Goal: Information Seeking & Learning: Learn about a topic

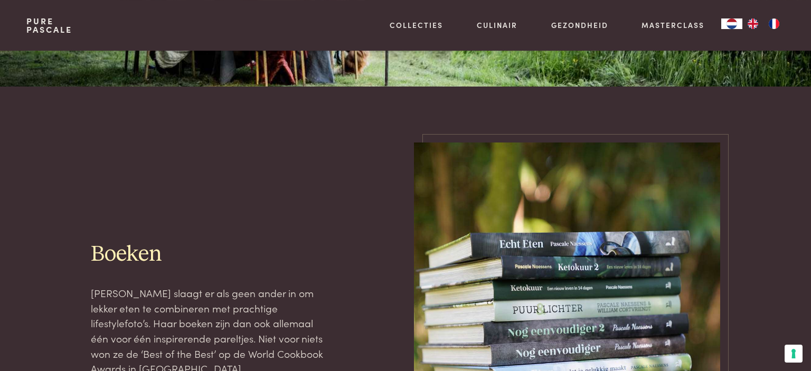
scroll to position [111, 0]
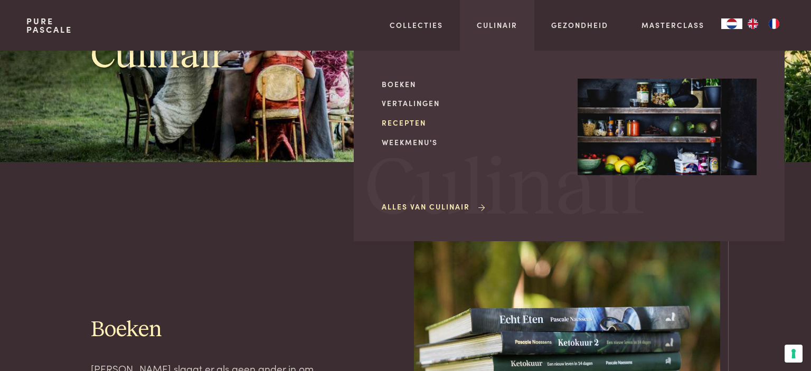
click at [400, 118] on link "Recepten" at bounding box center [471, 122] width 179 height 11
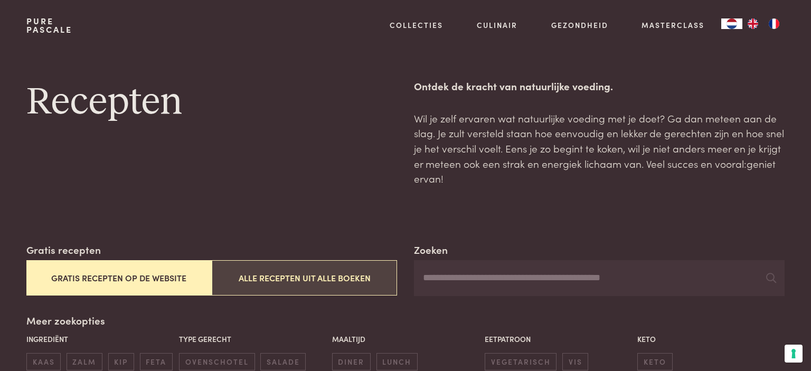
click at [303, 288] on button "Alle recepten uit alle boeken" at bounding box center [304, 277] width 185 height 35
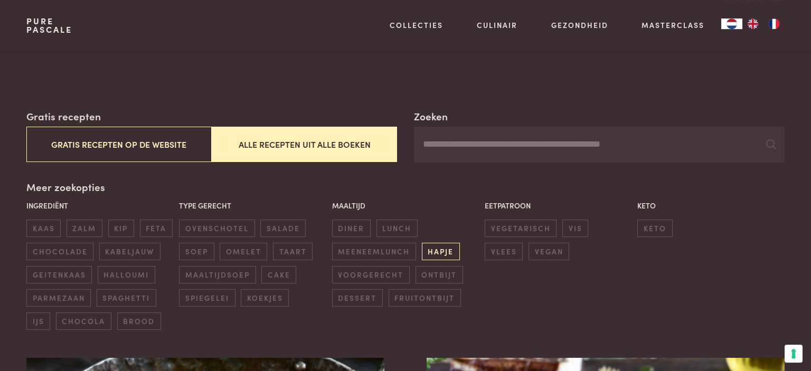
scroll to position [131, 0]
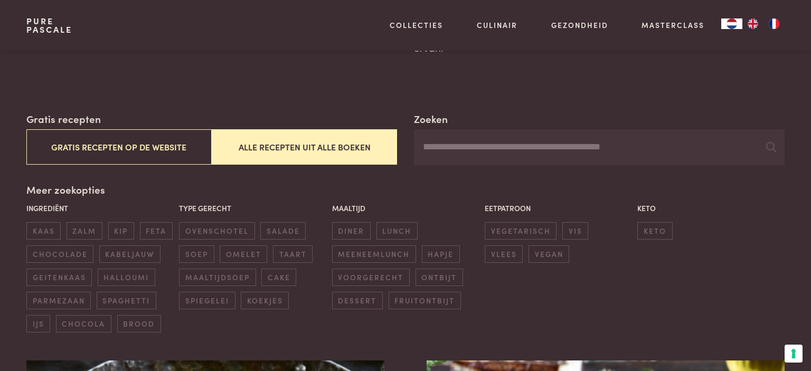
click at [441, 148] on input "Zoeken" at bounding box center [599, 147] width 371 height 36
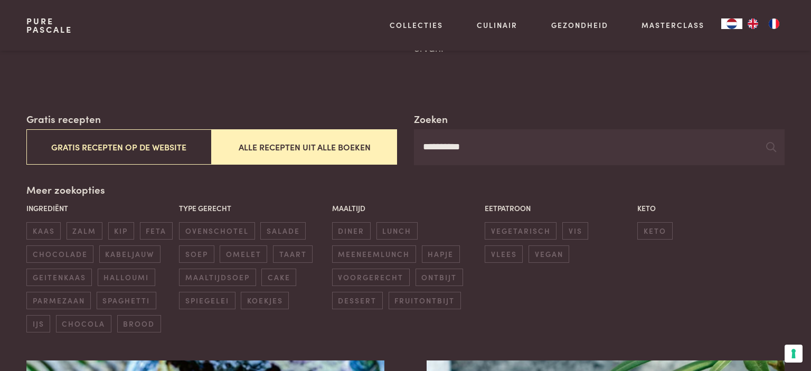
type input "**********"
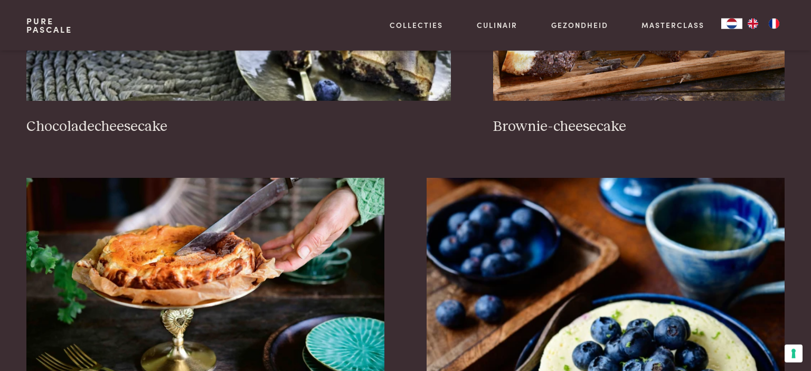
scroll to position [1301, 0]
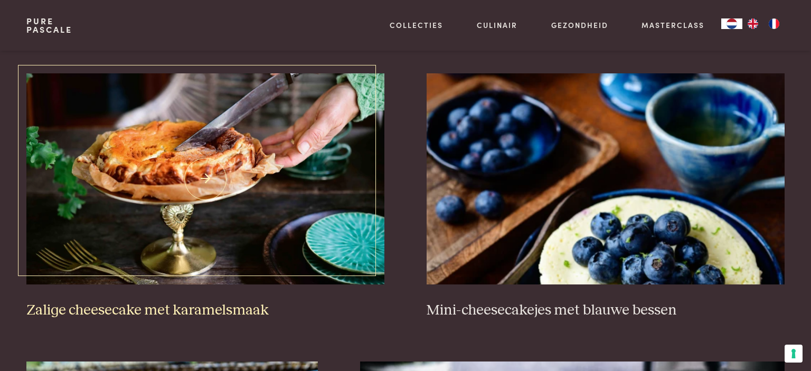
click at [197, 178] on img at bounding box center [205, 178] width 358 height 211
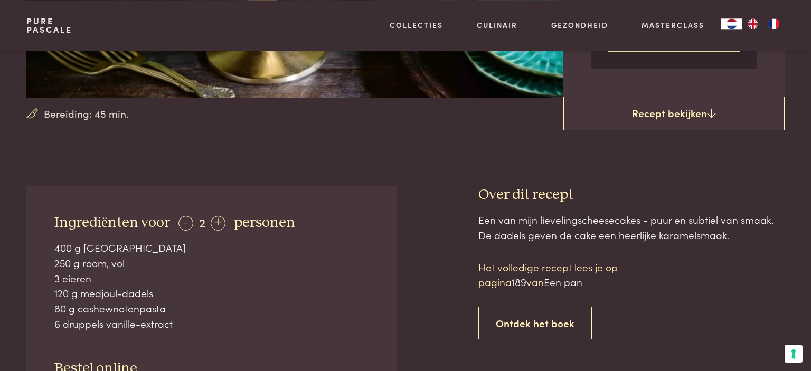
scroll to position [334, 0]
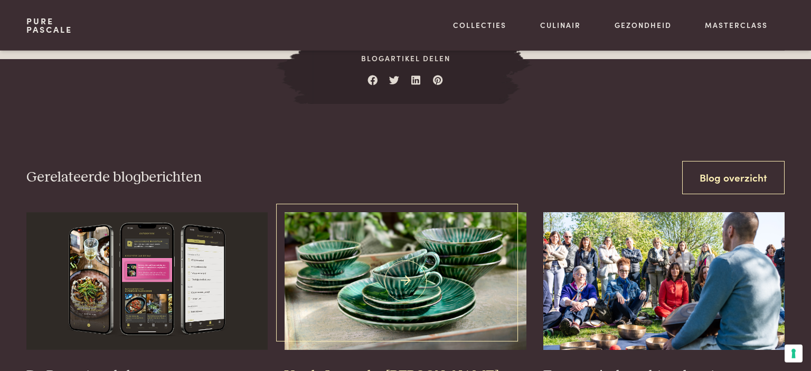
scroll to position [1338, 0]
